Goal: Task Accomplishment & Management: Manage account settings

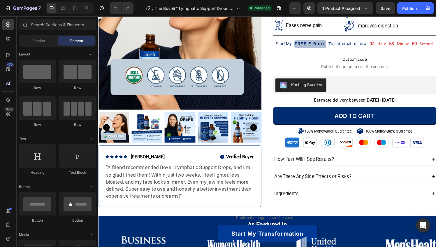
scroll to position [93, 0]
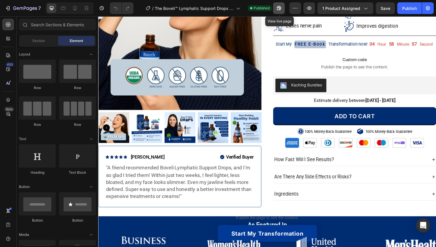
click at [278, 9] on icon "button" at bounding box center [277, 9] width 1 height 1
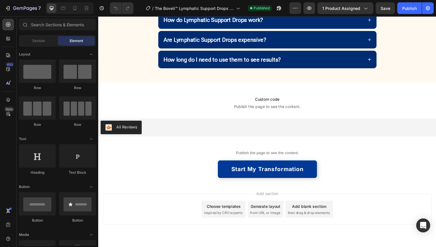
scroll to position [1340, 0]
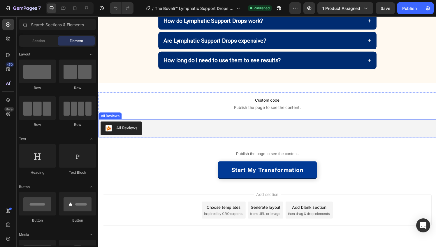
click at [196, 128] on div "Ali Reviews" at bounding box center [273, 132] width 345 height 14
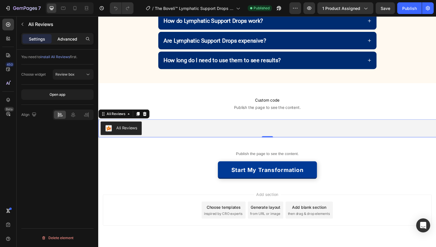
click at [68, 39] on p "Advanced" at bounding box center [67, 39] width 20 height 6
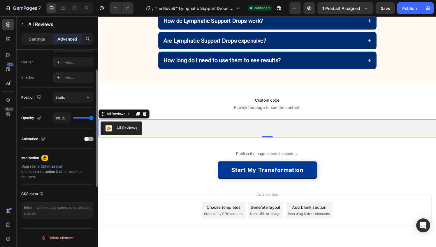
scroll to position [0, 0]
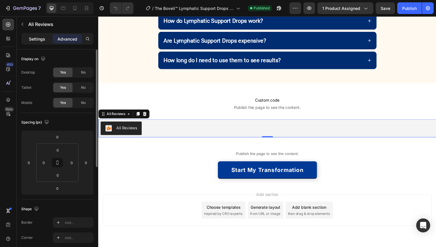
click at [38, 38] on p "Settings" at bounding box center [37, 39] width 16 height 6
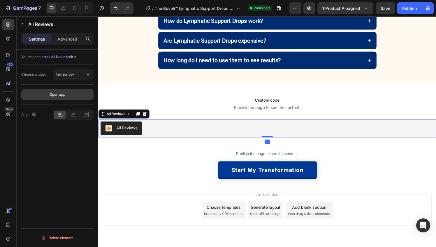
click at [55, 94] on div "Open app" at bounding box center [58, 94] width 16 height 5
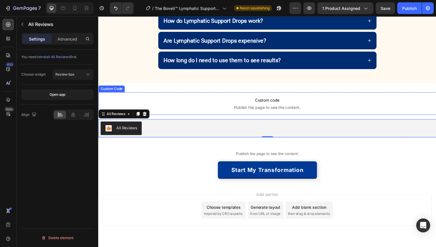
click at [185, 108] on span "Publish the page to see the content." at bounding box center [273, 111] width 350 height 6
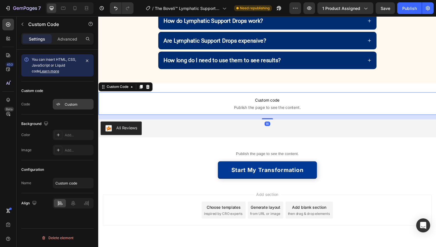
click at [69, 104] on div "Custom" at bounding box center [78, 104] width 27 height 5
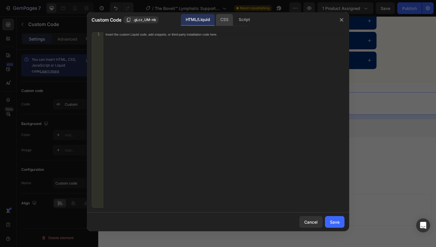
click at [234, 20] on div "CSS" at bounding box center [244, 20] width 20 height 12
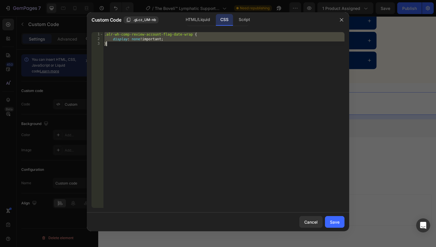
click at [187, 53] on div ".alr-wh-comp-review-account-flag-date-wrap { display : none !important ; }" at bounding box center [223, 124] width 241 height 185
type textarea "}"
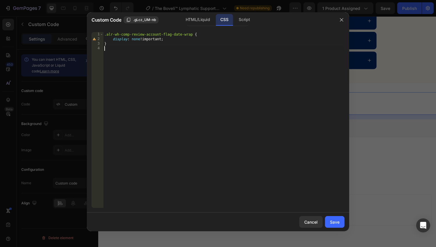
paste textarea "}"
click at [317, 50] on div ".alr-wh-comp-review-account-flag-date-wrap { display : none !important ; } .alr…" at bounding box center [223, 124] width 241 height 185
type textarea ".alr-wh-comp-review-rating-detail-number .alr-wh-comp-review-rating-detail-numb…"
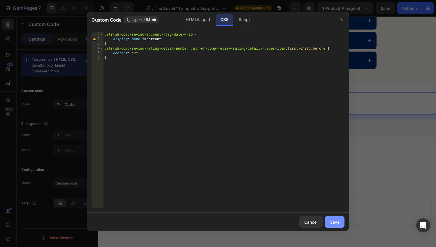
click at [333, 224] on div "Save" at bounding box center [335, 222] width 10 height 6
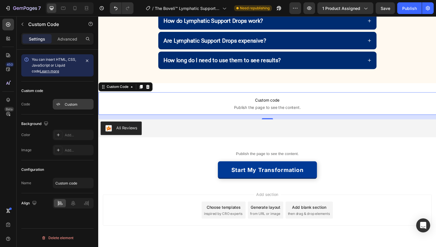
click at [79, 108] on div "Custom" at bounding box center [73, 104] width 41 height 10
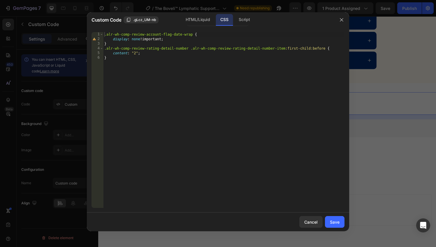
type textarea "}"
click at [135, 62] on div ".alr-wh-comp-review-account-flag-date-wrap { display : none !important ; } .alr…" at bounding box center [223, 124] width 241 height 185
paste textarea "}"
type textarea "}"
click at [334, 217] on button "Save" at bounding box center [335, 222] width 20 height 12
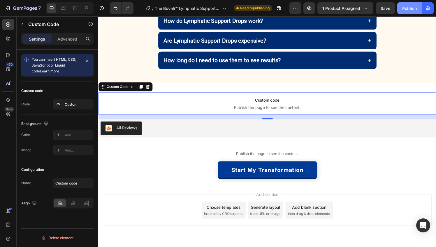
click at [405, 10] on div "Publish" at bounding box center [409, 8] width 15 height 6
